Goal: Browse casually: Explore the website without a specific task or goal

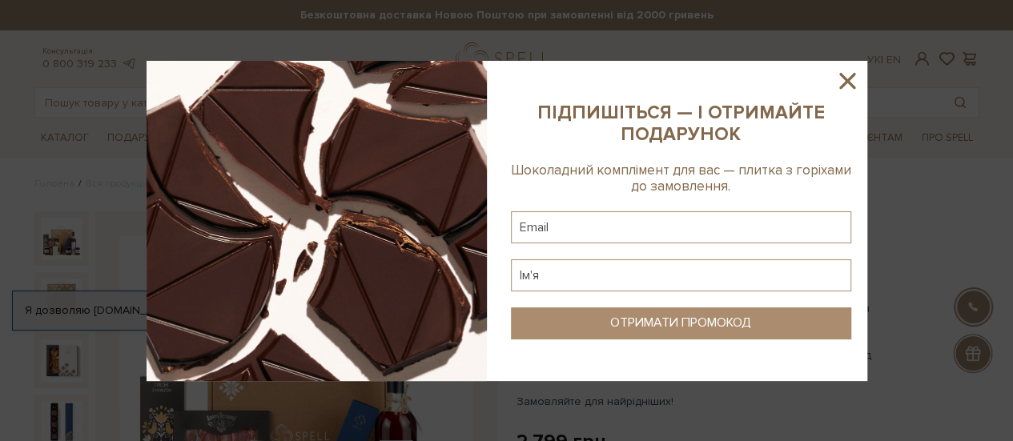
click at [847, 80] on icon at bounding box center [847, 81] width 16 height 16
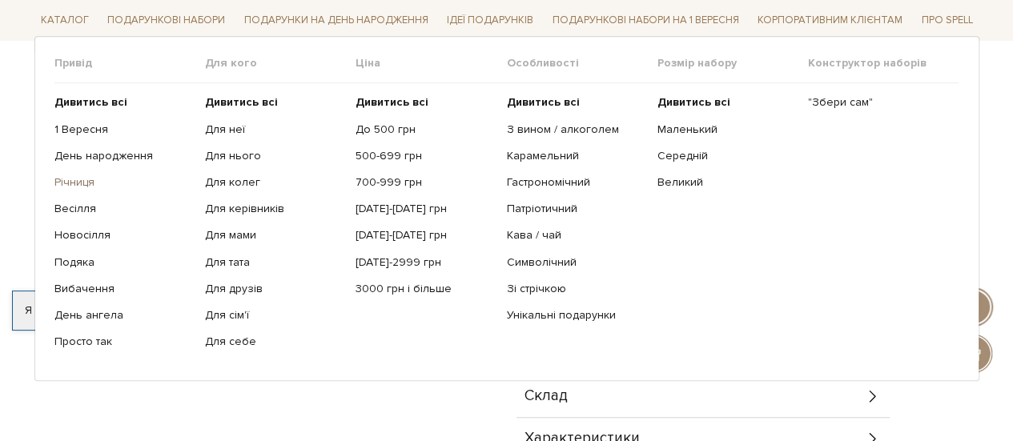
scroll to position [480, 0]
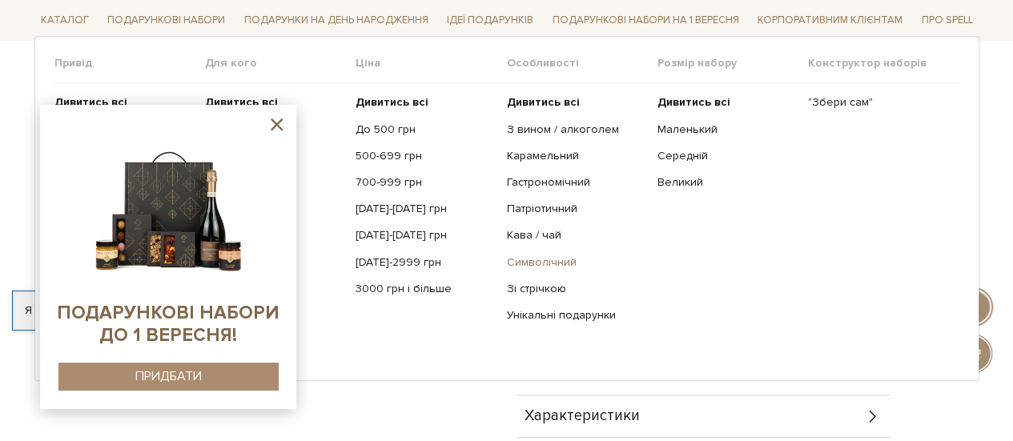
click at [562, 263] on link "Символічний" at bounding box center [575, 262] width 139 height 14
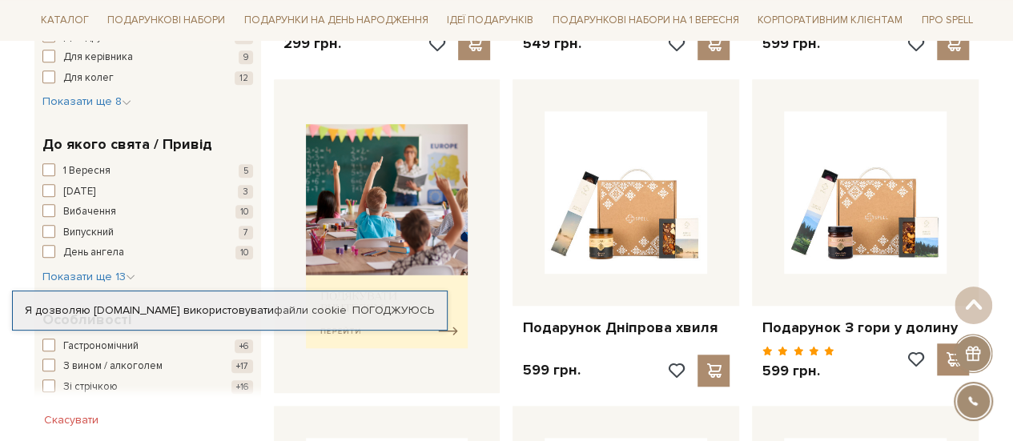
scroll to position [641, 0]
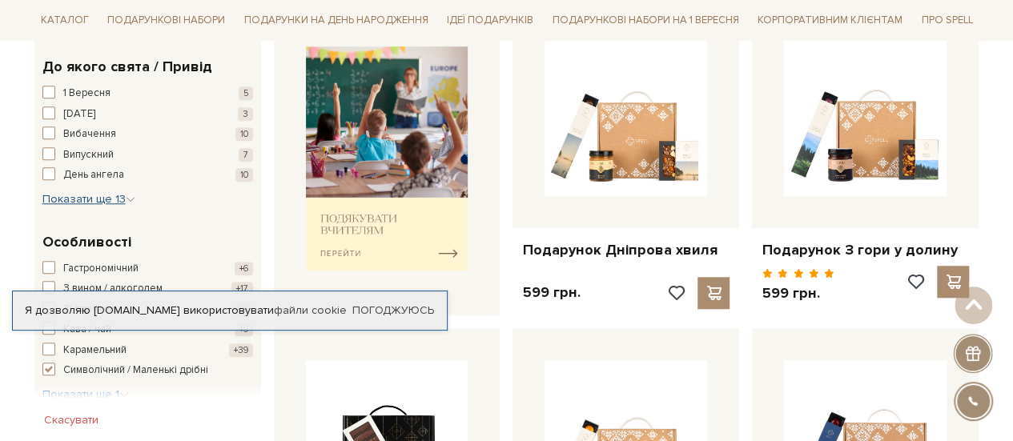
click at [102, 198] on span "Показати ще 13" at bounding box center [88, 199] width 93 height 14
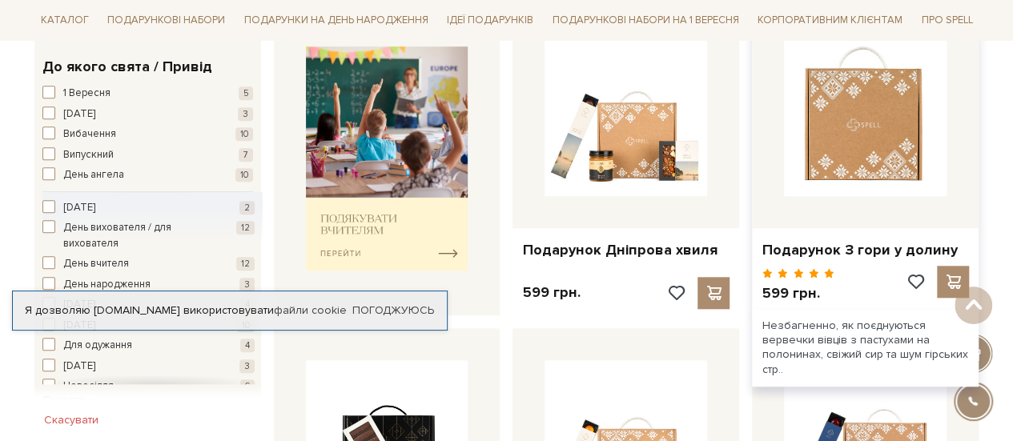
click at [866, 124] on img at bounding box center [865, 115] width 163 height 163
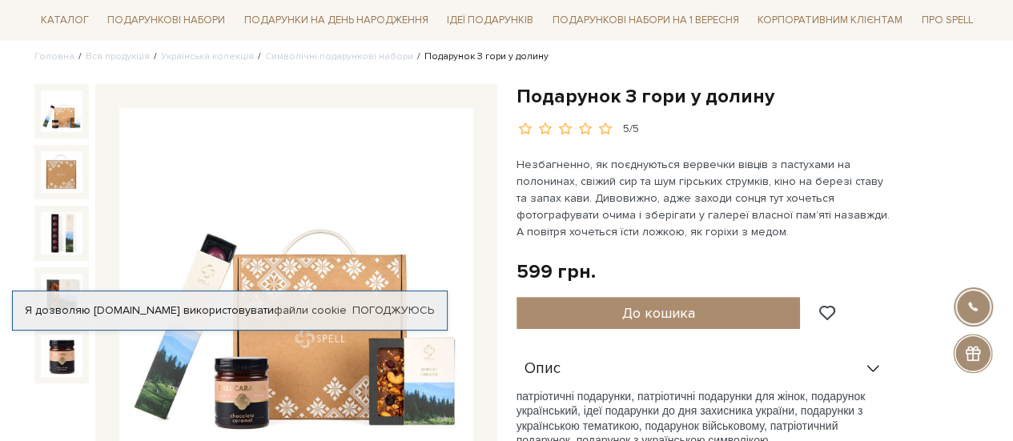
scroll to position [240, 0]
